Goal: Check status: Check status

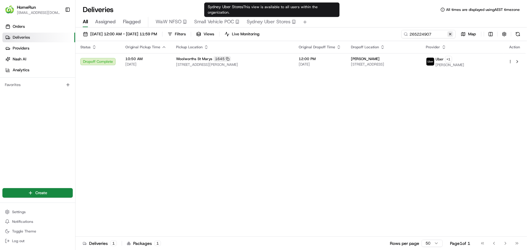
click at [449, 34] on button at bounding box center [450, 34] width 6 height 6
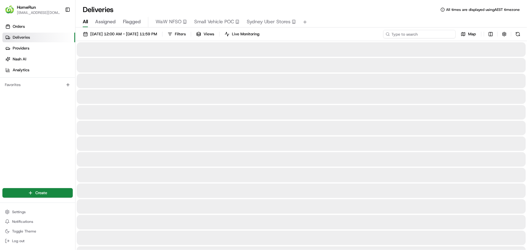
click at [436, 33] on input at bounding box center [419, 34] width 72 height 8
paste input "12441639"
type input "12441639"
click at [448, 35] on button at bounding box center [450, 34] width 6 height 6
click at [430, 34] on input at bounding box center [419, 34] width 72 height 8
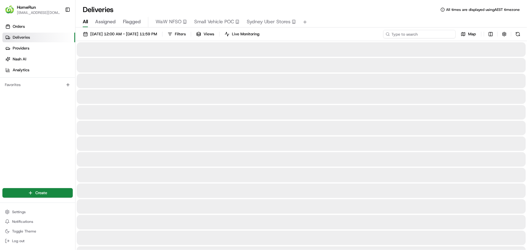
paste input "264695415 Customer Details Name [PERSON_NAME] Status 99 Credit Card Only/Accoun…"
type input "264695415 Customer Details Name [PERSON_NAME] Status 99 Credit Card Only/Accoun…"
click at [449, 35] on button at bounding box center [450, 34] width 6 height 6
click at [442, 33] on input at bounding box center [419, 34] width 72 height 8
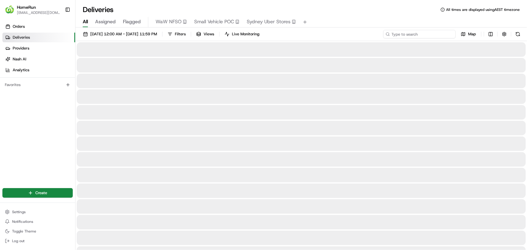
paste input "264695415"
click at [420, 35] on input "264695415" at bounding box center [419, 34] width 72 height 8
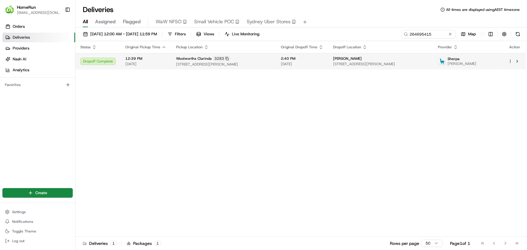
click at [271, 63] on span "[STREET_ADDRESS][PERSON_NAME]" at bounding box center [223, 64] width 95 height 5
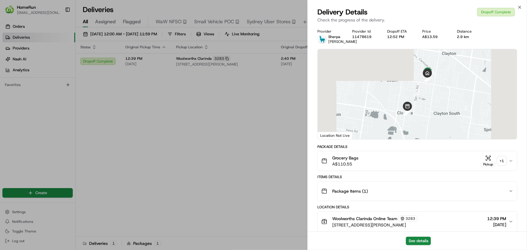
click at [505, 165] on div "+ 1" at bounding box center [501, 161] width 8 height 8
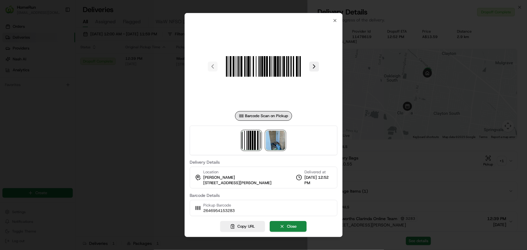
click at [276, 142] on img at bounding box center [275, 140] width 19 height 19
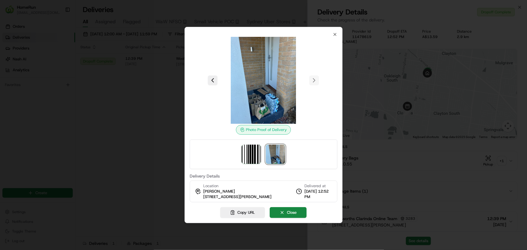
click at [164, 131] on div at bounding box center [263, 125] width 527 height 250
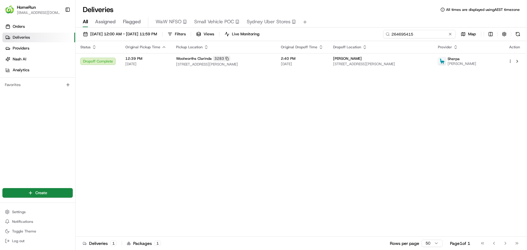
drag, startPoint x: 443, startPoint y: 33, endPoint x: 338, endPoint y: 21, distance: 106.0
click at [343, 25] on div "Deliveries All times are displayed using AEST timezone All Assigned Flagged WaW…" at bounding box center [300, 125] width 451 height 250
paste input "1079112"
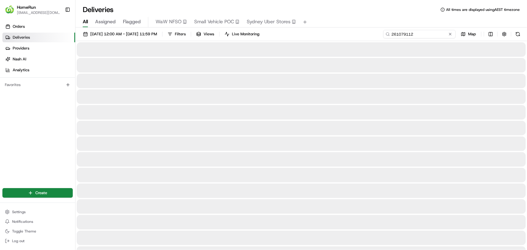
type input "261079112"
click at [423, 32] on input "261079112" at bounding box center [419, 34] width 72 height 8
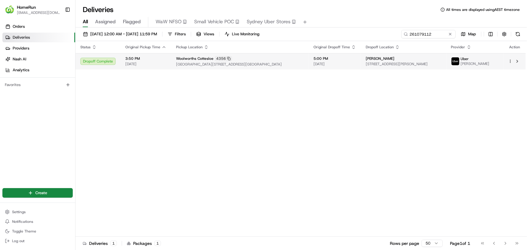
click at [304, 62] on span "[GEOGRAPHIC_DATA][STREET_ADDRESS][GEOGRAPHIC_DATA]" at bounding box center [240, 64] width 128 height 5
click at [416, 62] on div "[PERSON_NAME] [STREET_ADDRESS]" at bounding box center [402, 61] width 75 height 10
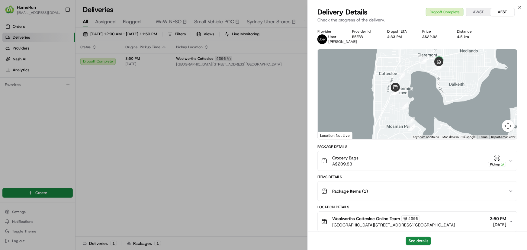
drag, startPoint x: 160, startPoint y: 166, endPoint x: 108, endPoint y: 99, distance: 85.1
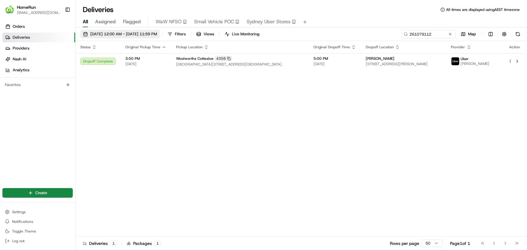
click at [157, 33] on span "[DATE] 12:00 AM - [DATE] 11:59 PM" at bounding box center [123, 33] width 67 height 5
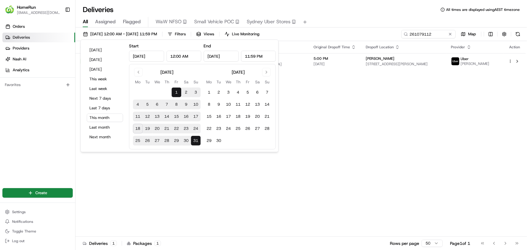
drag, startPoint x: 107, startPoint y: 126, endPoint x: 148, endPoint y: 120, distance: 41.1
click at [107, 125] on button "Last month" at bounding box center [105, 127] width 36 height 8
type input "[DATE]"
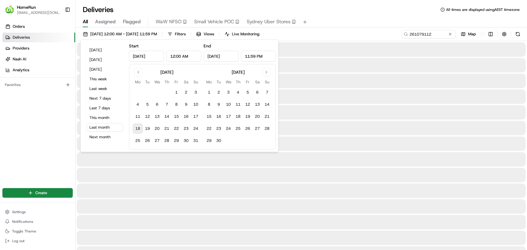
click at [448, 33] on button at bounding box center [450, 34] width 6 height 6
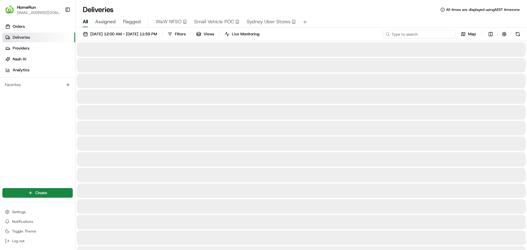
click at [436, 33] on input at bounding box center [419, 34] width 72 height 8
paste input "259143257"
type input "259143257"
click at [404, 30] on input "259143257" at bounding box center [419, 34] width 72 height 8
click at [421, 37] on input "259143257" at bounding box center [419, 34] width 72 height 8
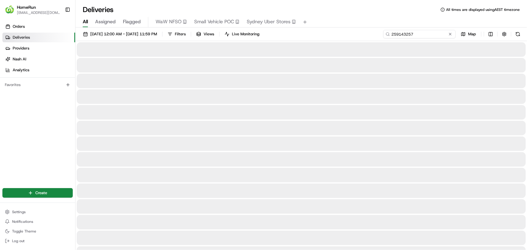
click at [416, 33] on input "259143257" at bounding box center [419, 34] width 72 height 8
click at [420, 33] on input "259143257" at bounding box center [419, 34] width 72 height 8
click at [32, 135] on div "Orders Deliveries Providers [PERSON_NAME] Analytics Favorites" at bounding box center [37, 100] width 75 height 163
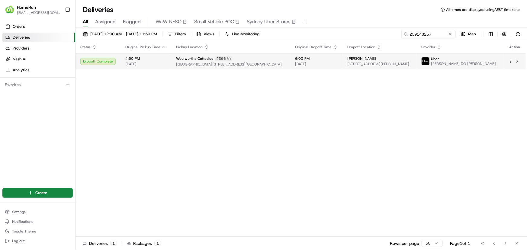
click at [388, 66] on span "[STREET_ADDRESS][PERSON_NAME]" at bounding box center [379, 64] width 64 height 5
click at [449, 35] on button at bounding box center [450, 34] width 6 height 6
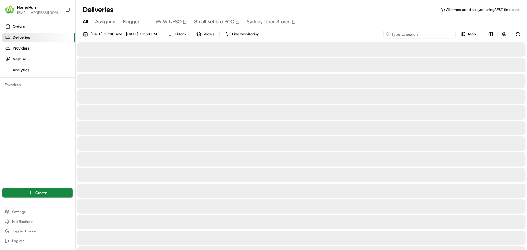
click at [429, 33] on input at bounding box center [419, 34] width 72 height 8
paste input "259052017"
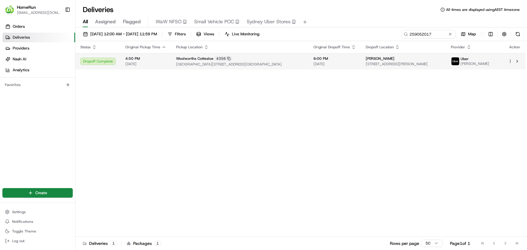
click at [371, 59] on span "[PERSON_NAME]" at bounding box center [379, 58] width 29 height 5
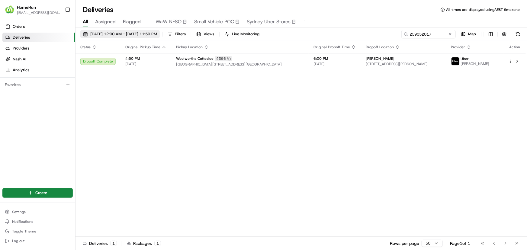
drag, startPoint x: 180, startPoint y: 116, endPoint x: 151, endPoint y: 36, distance: 85.6
drag, startPoint x: 436, startPoint y: 32, endPoint x: 363, endPoint y: 32, distance: 73.3
click at [363, 32] on div "[DATE] 12:00 AM - [DATE] 11:59 PM Filters Views Live Monitoring 259052017 Map" at bounding box center [300, 35] width 451 height 11
paste input "8178902"
type input "258178902"
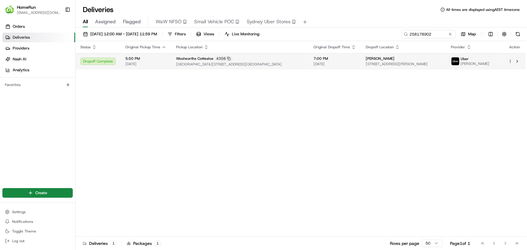
click at [206, 64] on span "[GEOGRAPHIC_DATA][STREET_ADDRESS][GEOGRAPHIC_DATA]" at bounding box center [240, 64] width 128 height 5
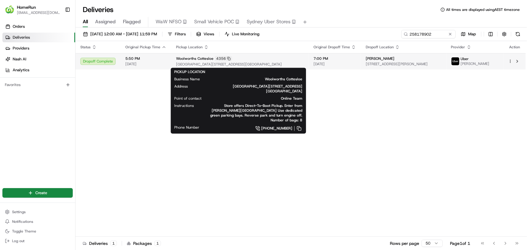
click at [262, 62] on span "[GEOGRAPHIC_DATA][STREET_ADDRESS][GEOGRAPHIC_DATA]" at bounding box center [240, 64] width 128 height 5
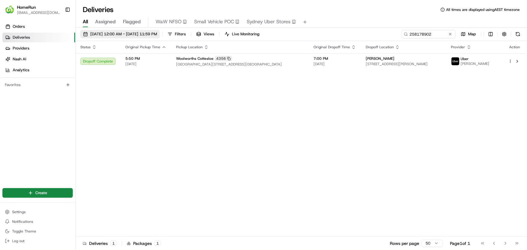
click at [118, 31] on span "[DATE] 12:00 AM - [DATE] 11:59 PM" at bounding box center [123, 33] width 67 height 5
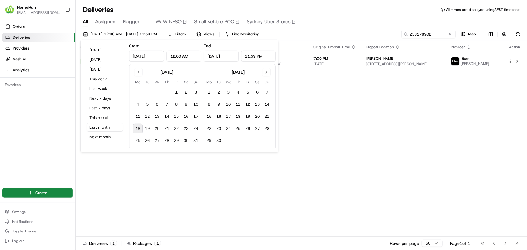
click at [148, 55] on input "[DATE]" at bounding box center [146, 56] width 35 height 11
click at [155, 55] on input "[DATE]" at bounding box center [146, 56] width 35 height 11
click at [144, 56] on input "[DATE]" at bounding box center [146, 56] width 35 height 11
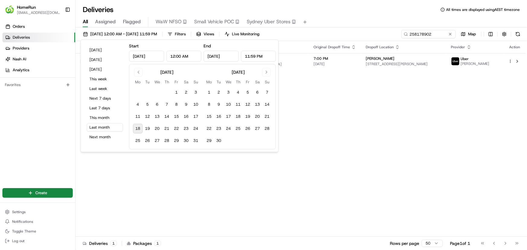
click at [144, 56] on input "[DATE]" at bounding box center [146, 56] width 35 height 11
click at [140, 54] on input "[DATE]" at bounding box center [146, 56] width 35 height 11
click at [141, 56] on input "[DATE]" at bounding box center [146, 56] width 35 height 11
drag, startPoint x: 157, startPoint y: 56, endPoint x: 157, endPoint y: 62, distance: 6.3
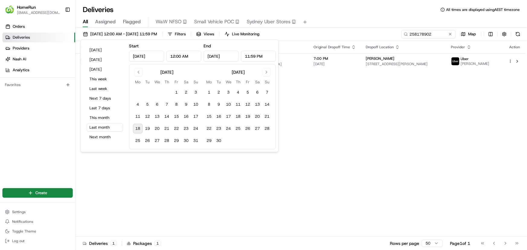
click at [157, 56] on input "[DATE]" at bounding box center [146, 56] width 35 height 11
click at [138, 70] on button "Go to previous month" at bounding box center [138, 72] width 8 height 8
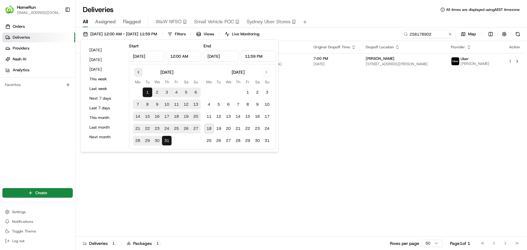
click at [138, 71] on button "Go to previous month" at bounding box center [138, 72] width 8 height 8
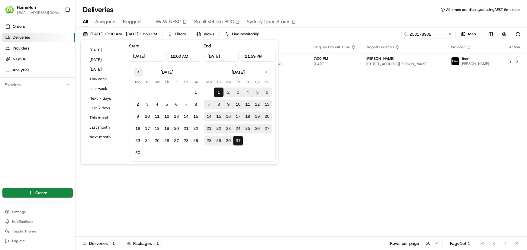
click at [138, 71] on button "Go to previous month" at bounding box center [138, 72] width 8 height 8
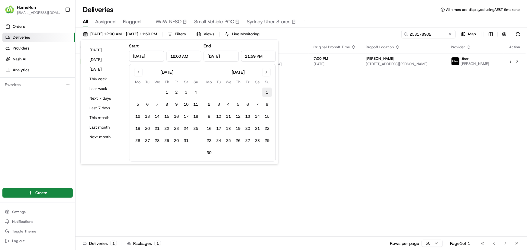
click at [263, 93] on button "1" at bounding box center [267, 93] width 10 height 10
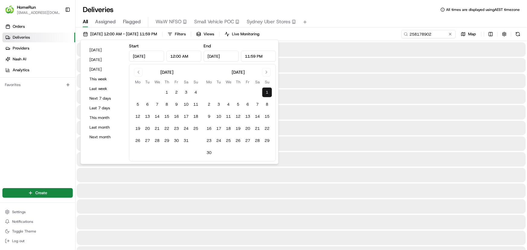
type input "[DATE]"
click at [212, 150] on button "30" at bounding box center [209, 153] width 10 height 10
type input "[DATE]"
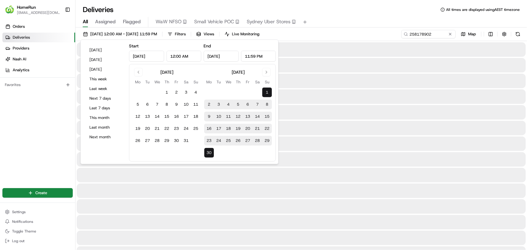
click at [344, 37] on div "[DATE] 12:00 AM - [DATE] 11:59 PM Filters Views Live Monitoring 258178902 Map" at bounding box center [300, 35] width 451 height 11
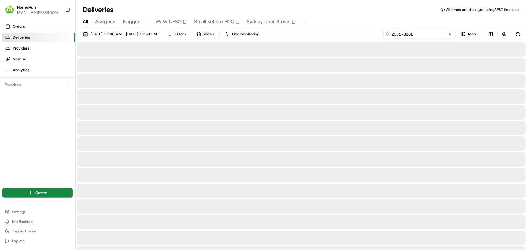
drag, startPoint x: 441, startPoint y: 37, endPoint x: 368, endPoint y: 37, distance: 73.0
click at [368, 37] on div "[DATE] 12:00 AM - [DATE] 11:59 PM Filters Views Live Monitoring 258178902 Map" at bounding box center [300, 35] width 451 height 11
paste input "3519446"
type input "253519446"
click at [407, 35] on input "253519446" at bounding box center [419, 34] width 72 height 8
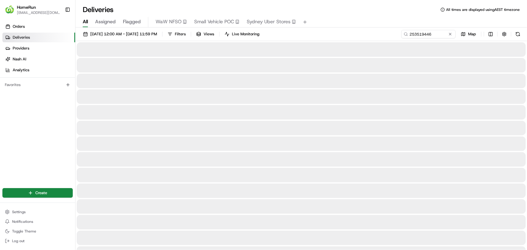
click at [498, 53] on div at bounding box center [301, 49] width 449 height 14
click at [419, 36] on input "253519446" at bounding box center [419, 34] width 72 height 8
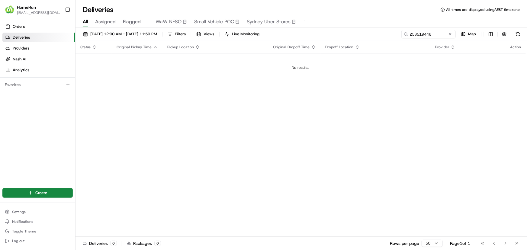
click at [153, 155] on div "Status Original Pickup Time Pickup Location Original Dropoff Time Dropoff Locat…" at bounding box center [300, 139] width 450 height 196
click at [149, 33] on span "[DATE] 12:00 AM - [DATE] 11:59 PM" at bounding box center [123, 33] width 67 height 5
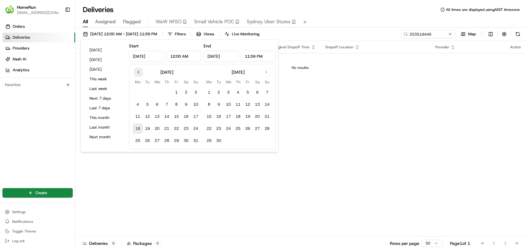
click at [140, 72] on button "Go to previous month" at bounding box center [138, 72] width 8 height 8
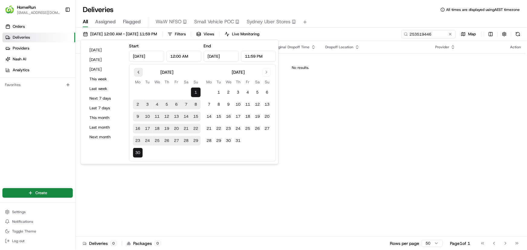
click at [140, 72] on button "Go to previous month" at bounding box center [138, 72] width 8 height 8
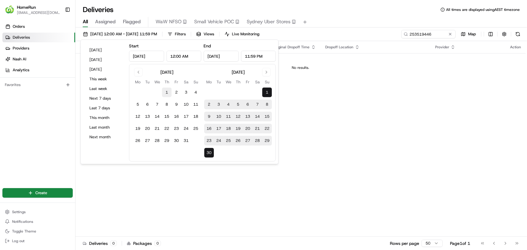
click at [167, 93] on button "1" at bounding box center [167, 93] width 10 height 10
type input "[DATE]"
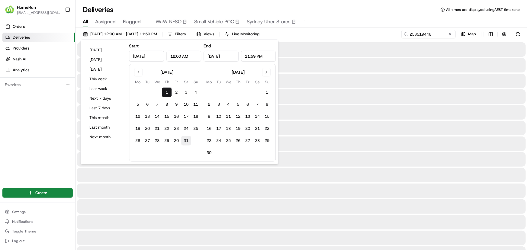
click at [187, 137] on button "31" at bounding box center [186, 141] width 10 height 10
type input "[DATE]"
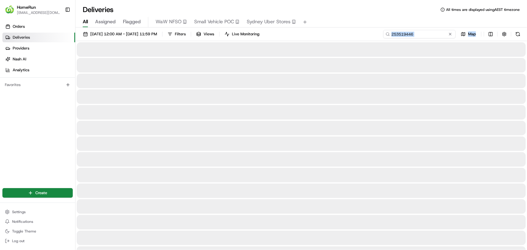
click at [431, 37] on input "253519446" at bounding box center [419, 34] width 72 height 8
click at [426, 33] on input "253519446" at bounding box center [419, 34] width 72 height 8
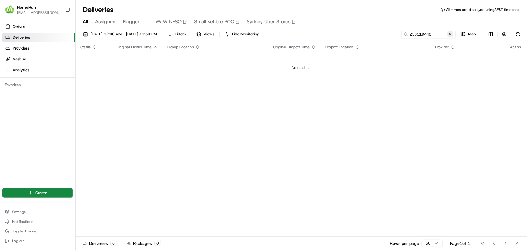
click at [449, 33] on button at bounding box center [450, 34] width 6 height 6
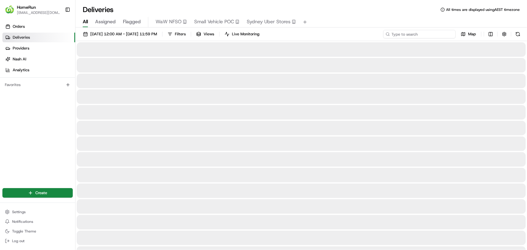
click at [439, 32] on input at bounding box center [419, 34] width 72 height 8
paste input "253419813"
type input "253419813"
click at [23, 142] on div "Orders Deliveries Providers [PERSON_NAME] Analytics Favorites" at bounding box center [37, 100] width 75 height 163
click at [441, 33] on input "253419813" at bounding box center [419, 34] width 72 height 8
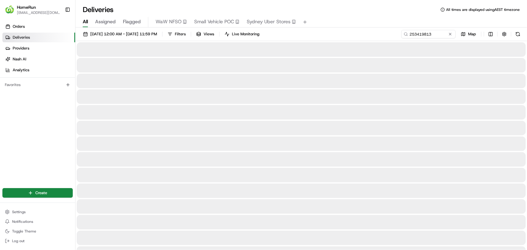
click at [507, 87] on div at bounding box center [301, 81] width 449 height 14
click at [429, 31] on input "253419813" at bounding box center [419, 34] width 72 height 8
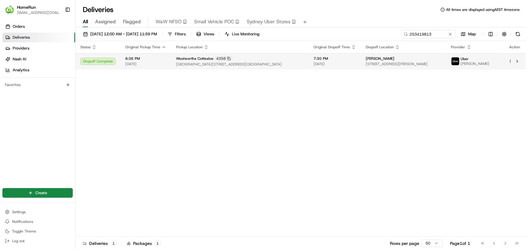
click at [324, 57] on span "7:30 PM" at bounding box center [334, 58] width 43 height 5
